Goal: Task Accomplishment & Management: Use online tool/utility

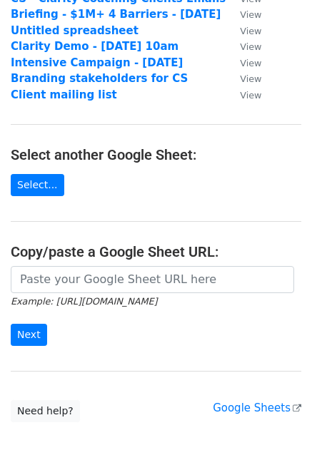
scroll to position [143, 0]
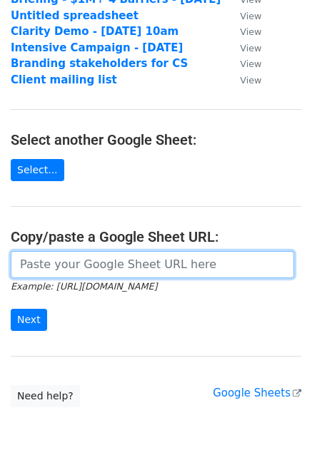
click at [76, 266] on input "url" at bounding box center [152, 264] width 283 height 27
paste input "[URL][DOMAIN_NAME]"
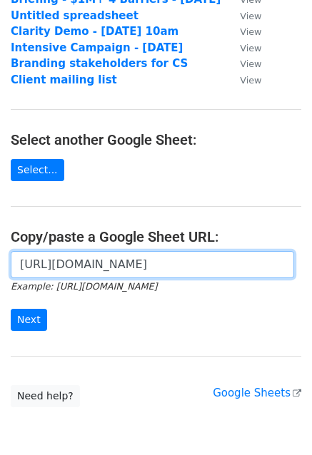
scroll to position [0, 436]
type input "[URL][DOMAIN_NAME]"
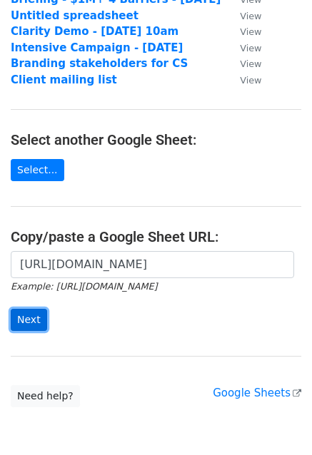
click at [33, 316] on input "Next" at bounding box center [29, 320] width 36 height 22
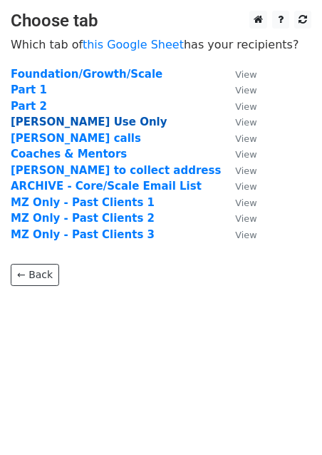
click at [61, 122] on strong "[PERSON_NAME] Use Only" at bounding box center [89, 121] width 157 height 13
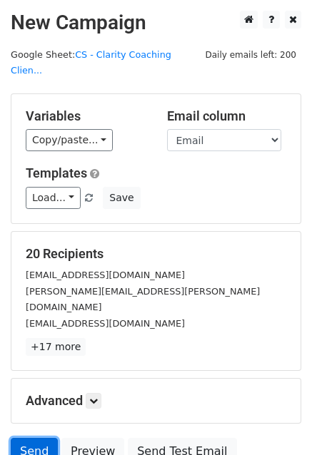
click at [38, 438] on link "Send" at bounding box center [34, 451] width 47 height 27
